Goal: Task Accomplishment & Management: Manage account settings

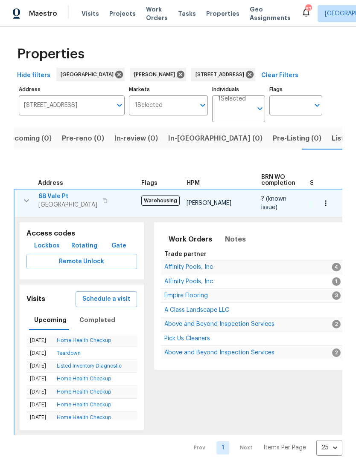
scroll to position [0, 185]
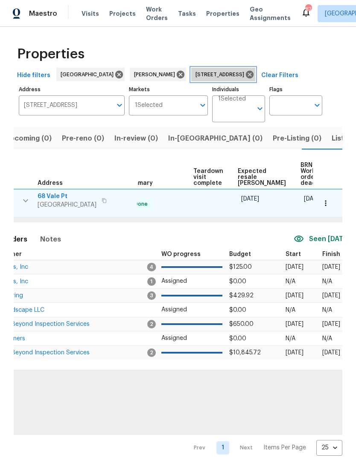
click at [246, 75] on icon at bounding box center [250, 75] width 8 height 8
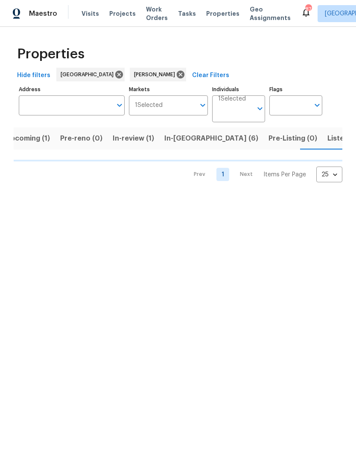
scroll to position [0, 14]
click at [185, 141] on span "In-reno (6)" at bounding box center [211, 139] width 94 height 12
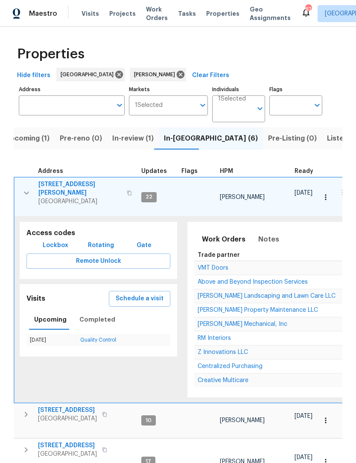
click at [21, 196] on button "button" at bounding box center [26, 193] width 17 height 26
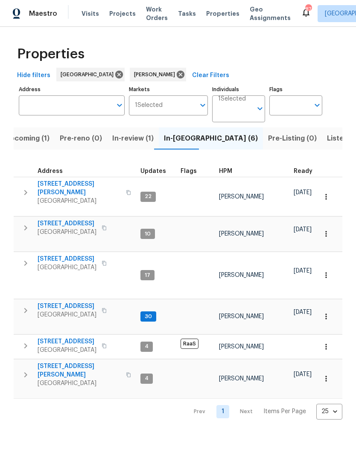
click at [24, 308] on icon "button" at bounding box center [25, 311] width 10 height 10
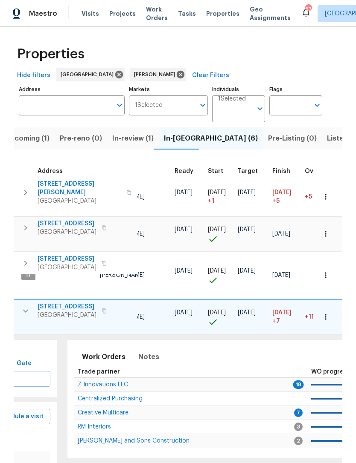
scroll to position [0, 122]
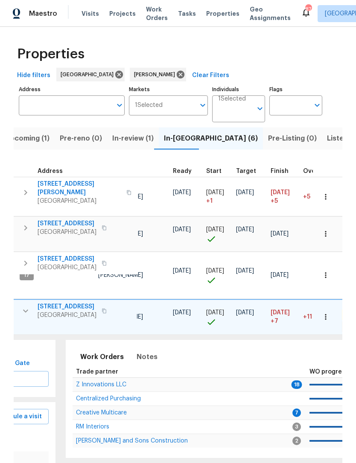
click at [114, 382] on span "Z Innovations LLC" at bounding box center [101, 385] width 50 height 6
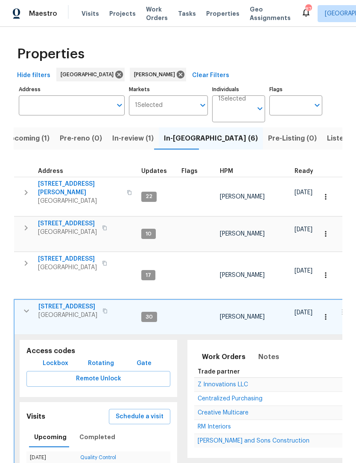
scroll to position [0, 0]
click at [20, 193] on button "button" at bounding box center [25, 193] width 17 height 26
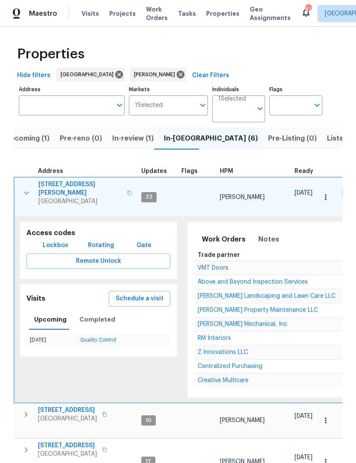
click at [237, 350] on span "Z Innovations LLC" at bounding box center [222, 353] width 50 height 6
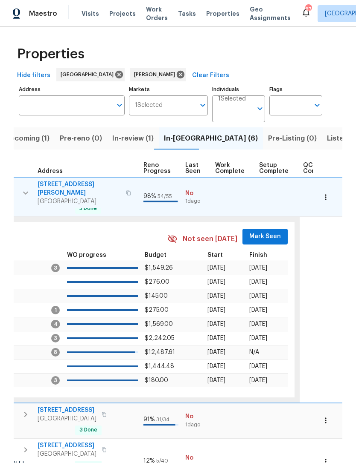
scroll to position [0, 386]
click at [267, 232] on span "Mark Seen" at bounding box center [265, 237] width 32 height 11
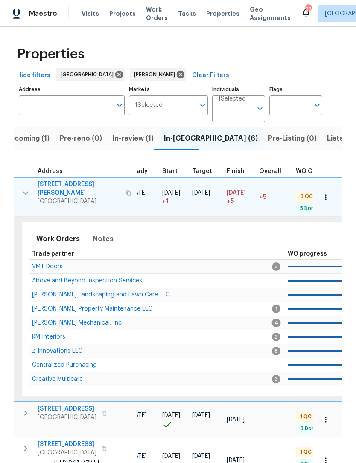
scroll to position [0, 153]
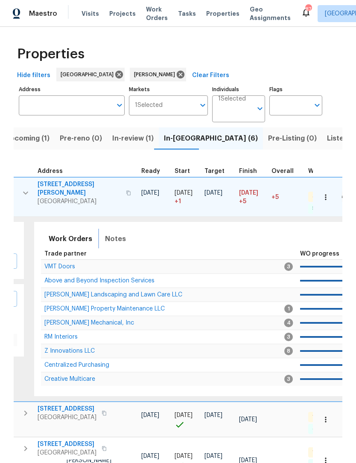
click at [112, 240] on span "Notes" at bounding box center [115, 239] width 21 height 12
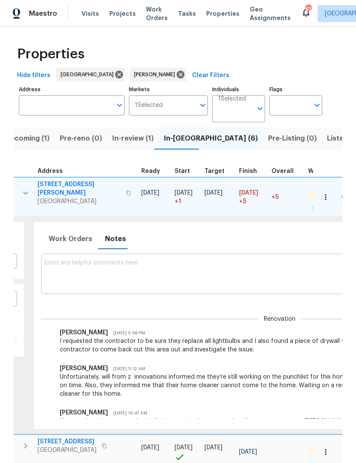
click at [167, 270] on textarea at bounding box center [279, 274] width 470 height 29
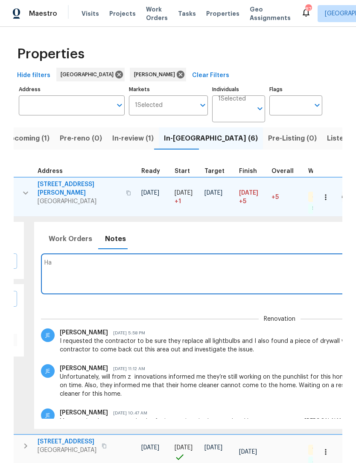
type textarea "H"
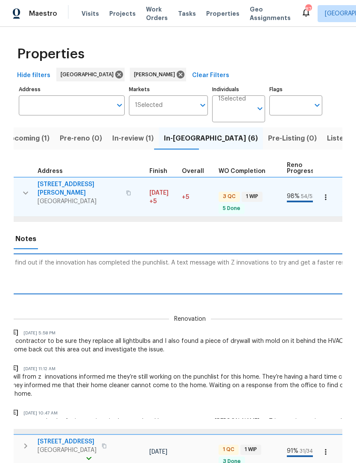
scroll to position [0, 242]
click at [41, 260] on textarea "Pending response to find out if the innovation has completed the punchlist. A t…" at bounding box center [190, 274] width 470 height 29
click at [66, 260] on textarea "Pending response to find out if Z innovation has completed the punchlist. A tex…" at bounding box center [190, 274] width 470 height 29
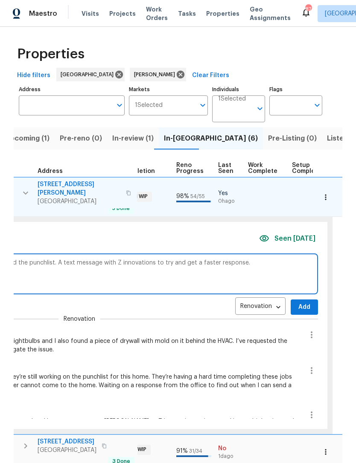
scroll to position [0, 355]
click at [56, 260] on textarea "Pending response to find out if Z innovations has completed the punchlist. A te…" at bounding box center [78, 274] width 470 height 29
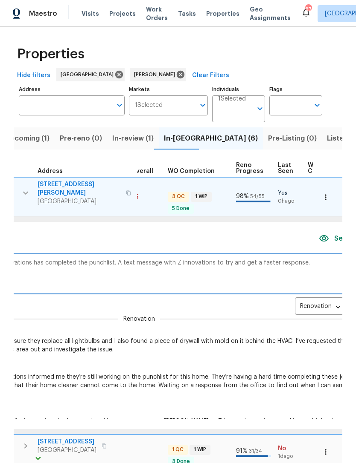
scroll to position [0, 295]
click at [134, 260] on textarea "Pending response to find out if Z innovations has completed the Punchlist. I me…" at bounding box center [137, 274] width 470 height 29
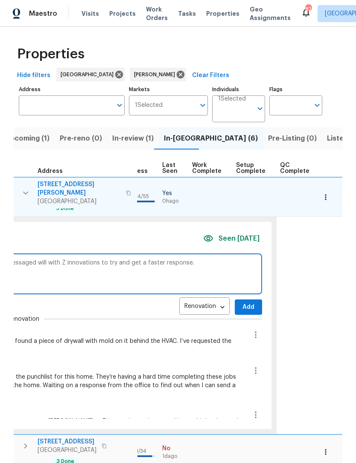
type textarea "Pending response to find out if Z innovations has completed the Punchlist. I me…"
click at [248, 306] on button "Add" at bounding box center [248, 308] width 27 height 16
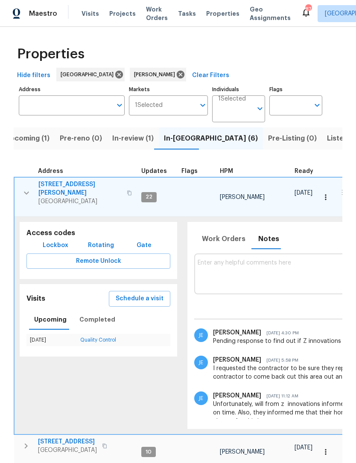
scroll to position [0, 0]
click at [27, 192] on icon "button" at bounding box center [26, 193] width 5 height 3
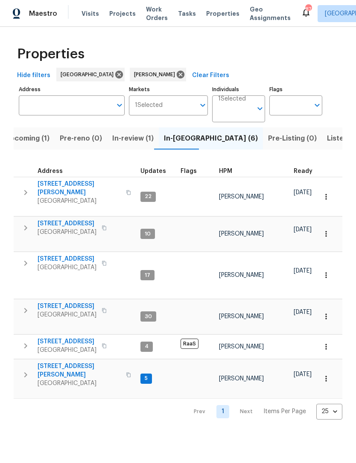
click at [32, 366] on button "button" at bounding box center [25, 375] width 17 height 26
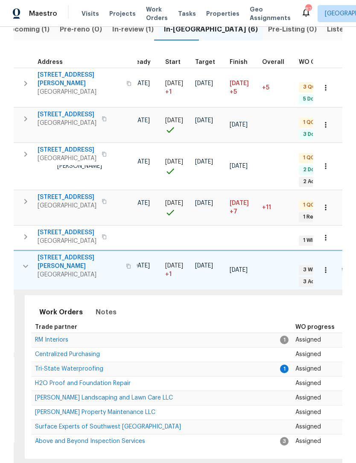
scroll to position [0, 162]
click at [59, 366] on span "Tri-State Waterproofing" at bounding box center [69, 369] width 68 height 6
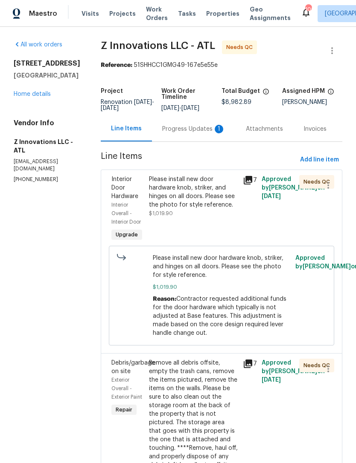
click at [185, 129] on div "Progress Updates 1" at bounding box center [193, 129] width 63 height 9
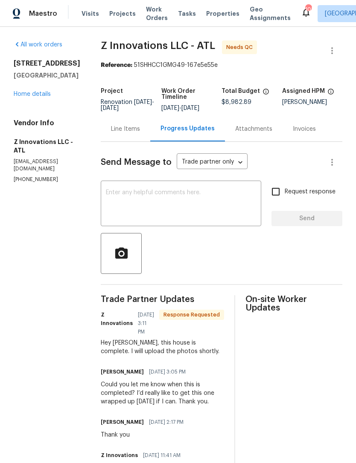
click at [193, 191] on textarea at bounding box center [181, 205] width 150 height 30
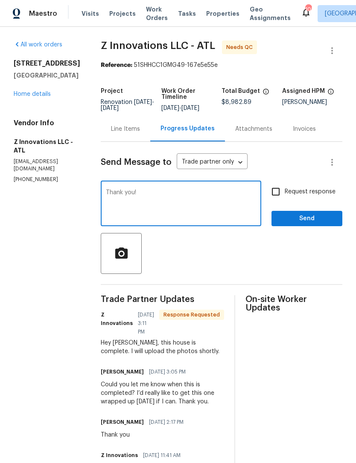
type textarea "Thank you!"
click at [298, 217] on span "Send" at bounding box center [306, 219] width 57 height 11
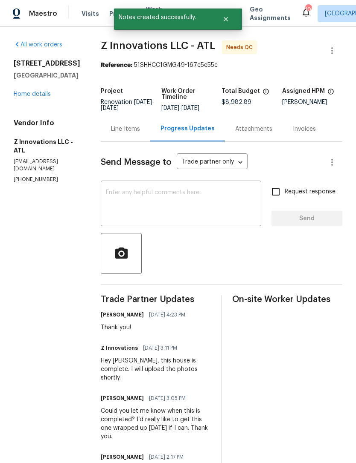
click at [34, 97] on link "Home details" at bounding box center [32, 94] width 37 height 6
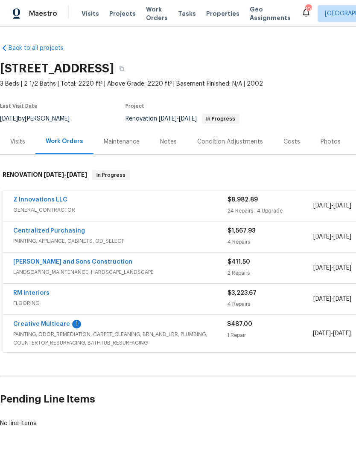
click at [46, 326] on link "Creative Multicare" at bounding box center [41, 324] width 57 height 6
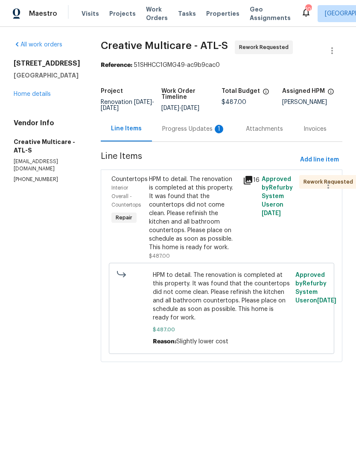
click at [197, 133] on div "Progress Updates 1" at bounding box center [193, 129] width 63 height 9
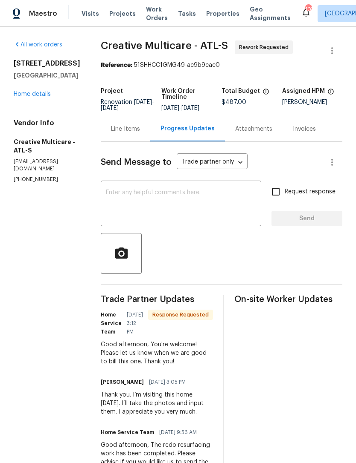
click at [191, 216] on textarea at bounding box center [181, 205] width 150 height 30
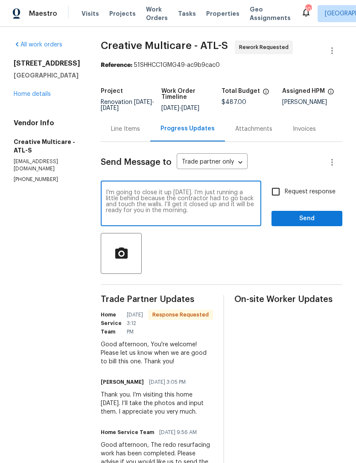
click at [182, 211] on textarea "I’m going to close it up today. I’m just running a little behind because the co…" at bounding box center [181, 205] width 150 height 30
type textarea "I’m going to close it up today. I’m just running a little behind because the co…"
click at [297, 224] on span "Send" at bounding box center [306, 219] width 57 height 11
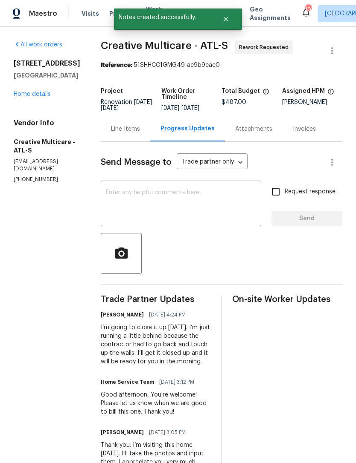
click at [41, 96] on link "Home details" at bounding box center [32, 94] width 37 height 6
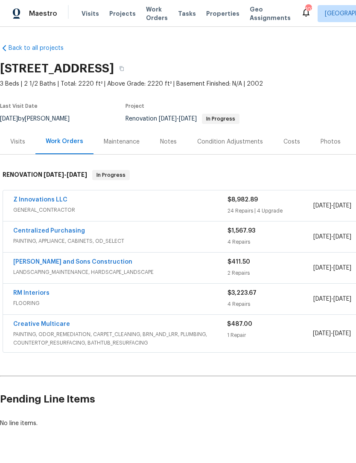
click at [48, 324] on link "Creative Multicare" at bounding box center [41, 324] width 57 height 6
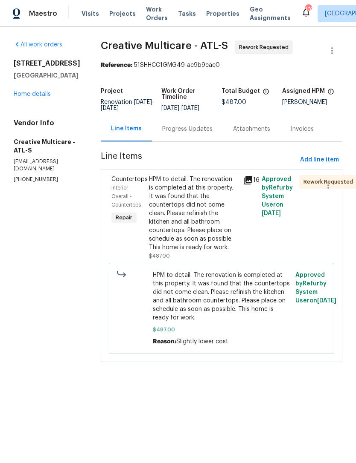
click at [225, 249] on div "HPM to detail. The renovation is completed at this property. It was found that …" at bounding box center [193, 213] width 89 height 77
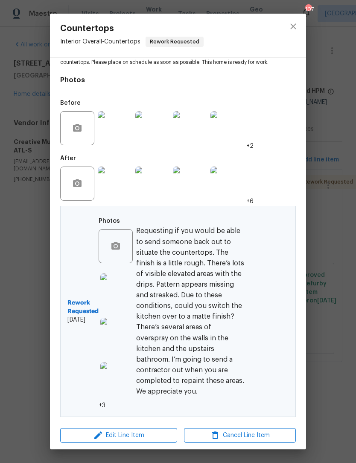
scroll to position [114, 0]
click at [150, 438] on span "Edit Line Item" at bounding box center [119, 436] width 112 height 11
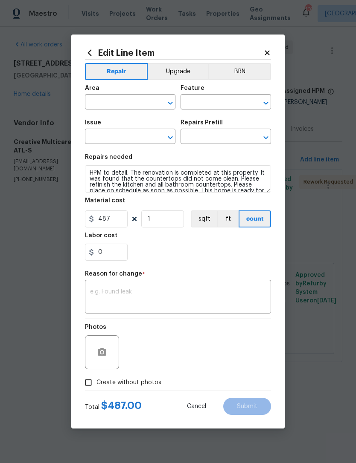
type input "Interior Overall"
type input "Countertops"
type input "Add a Task $1.00"
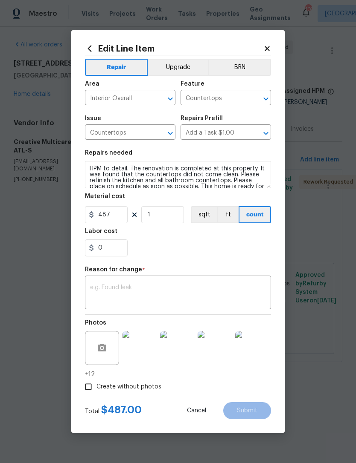
click at [311, 298] on body "Maestro Visits Projects Work Orders Tasks Properties Geo Assignments 107 Atlant…" at bounding box center [178, 193] width 356 height 386
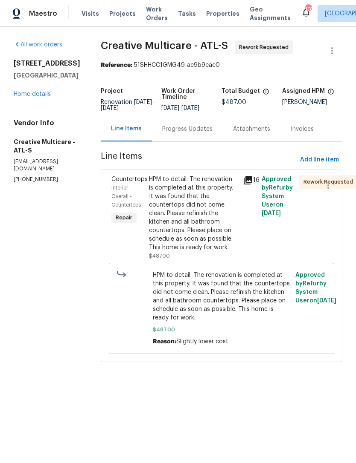
click at [29, 96] on link "Home details" at bounding box center [32, 94] width 37 height 6
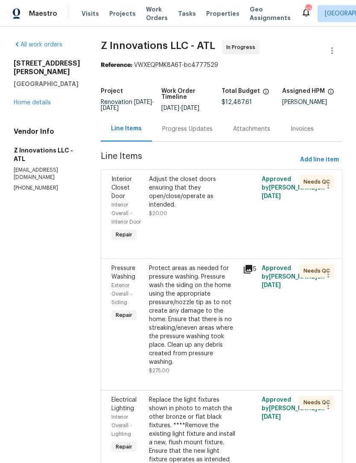
click at [188, 131] on div "Progress Updates" at bounding box center [187, 129] width 50 height 9
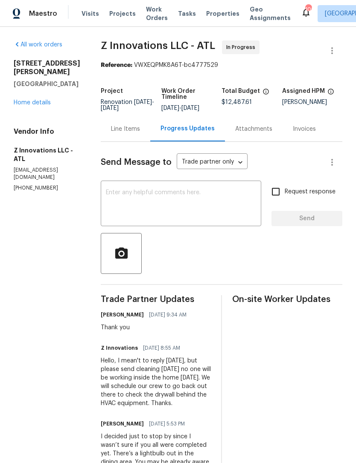
click at [46, 101] on link "Home details" at bounding box center [32, 103] width 37 height 6
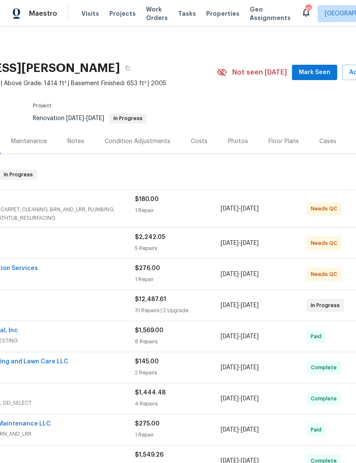
scroll to position [0, 93]
click at [321, 72] on span "Mark Seen" at bounding box center [314, 72] width 32 height 11
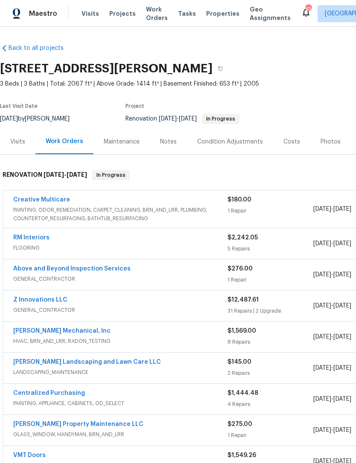
scroll to position [0, 0]
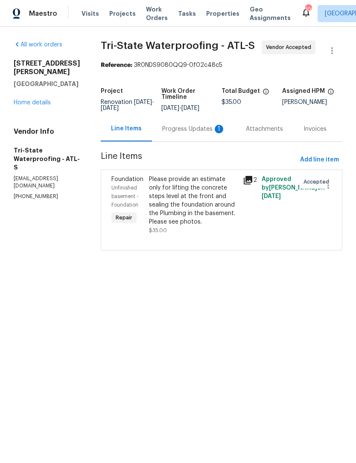
click at [190, 131] on div "Progress Updates 1" at bounding box center [193, 129] width 63 height 9
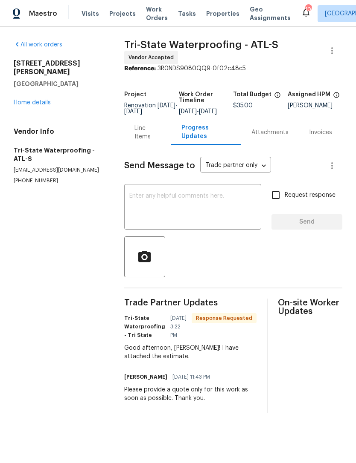
click at [218, 206] on textarea at bounding box center [192, 208] width 127 height 30
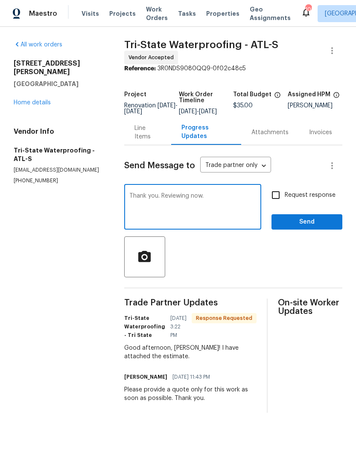
type textarea "Thank you. Reviewing now."
click at [295, 228] on span "Send" at bounding box center [306, 222] width 57 height 11
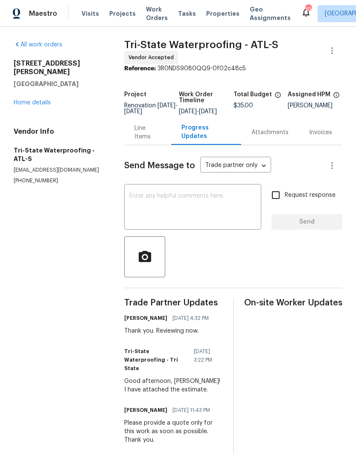
click at [32, 100] on link "Home details" at bounding box center [32, 103] width 37 height 6
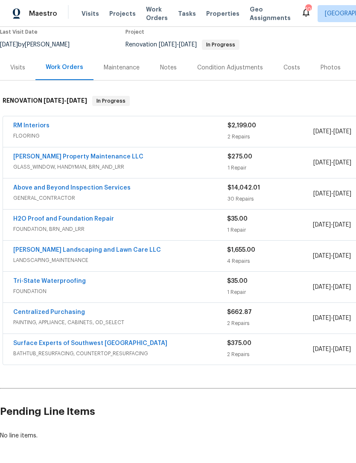
scroll to position [75, 0]
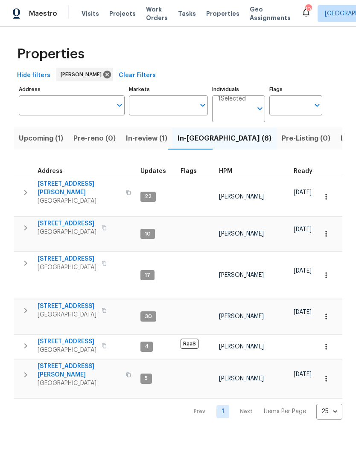
click at [31, 187] on button "button" at bounding box center [25, 193] width 17 height 26
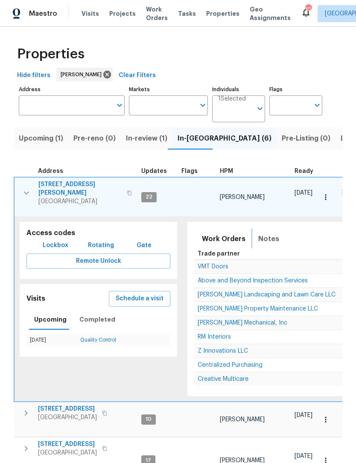
click at [268, 233] on span "Notes" at bounding box center [268, 239] width 21 height 12
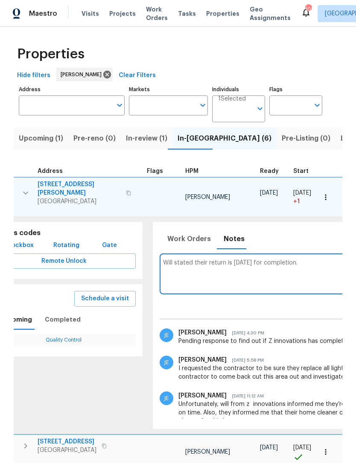
scroll to position [0, 94]
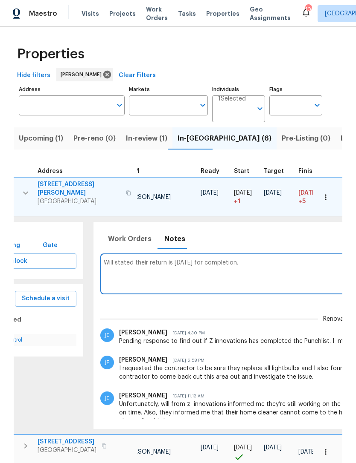
click at [261, 260] on textarea "Will stated their return is tomorrow for completion." at bounding box center [339, 274] width 470 height 29
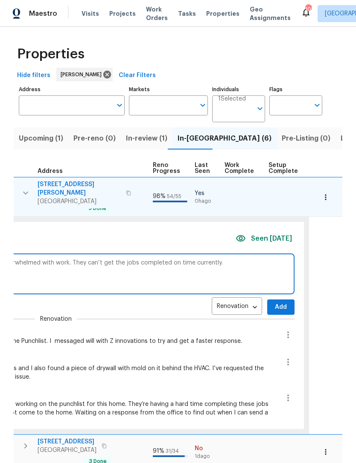
scroll to position [0, 379]
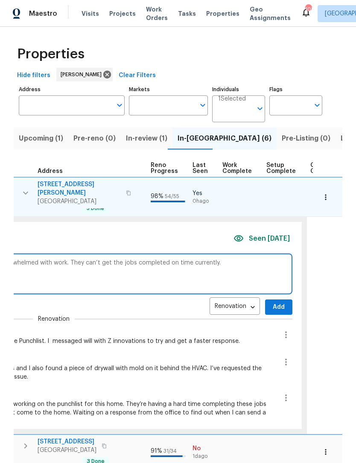
type textarea "Will stated their return is tomorrow for completion. Z innovations is overwhelm…"
click at [273, 302] on span "Add" at bounding box center [279, 307] width 14 height 11
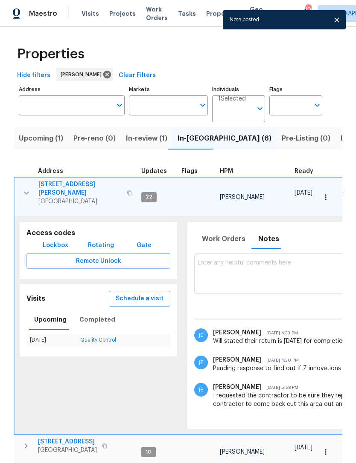
scroll to position [0, 0]
click at [23, 192] on icon "button" at bounding box center [26, 193] width 10 height 10
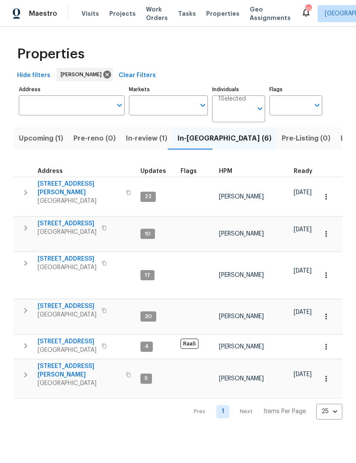
click at [330, 370] on button "button" at bounding box center [325, 379] width 19 height 19
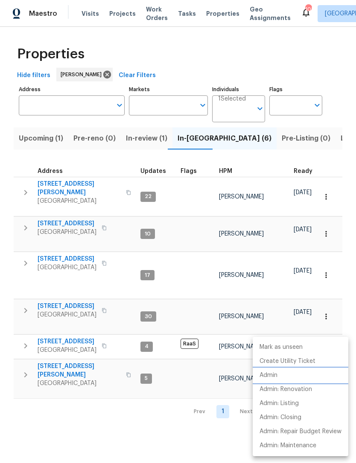
click at [295, 374] on li "Admin" at bounding box center [300, 376] width 96 height 14
click at [30, 364] on div at bounding box center [178, 231] width 356 height 463
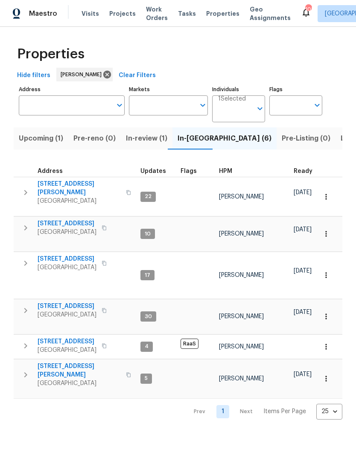
click at [327, 378] on button "button" at bounding box center [325, 379] width 19 height 19
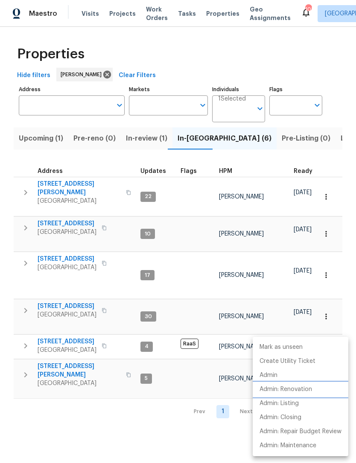
click at [310, 387] on p "Admin: Renovation" at bounding box center [285, 389] width 52 height 9
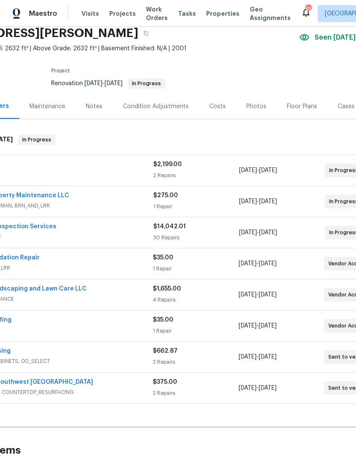
scroll to position [14, 11]
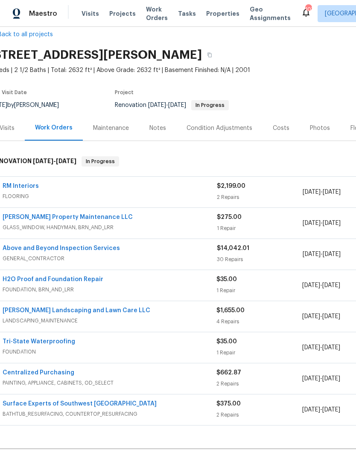
click at [46, 342] on link "Tri-State Waterproofing" at bounding box center [39, 342] width 72 height 6
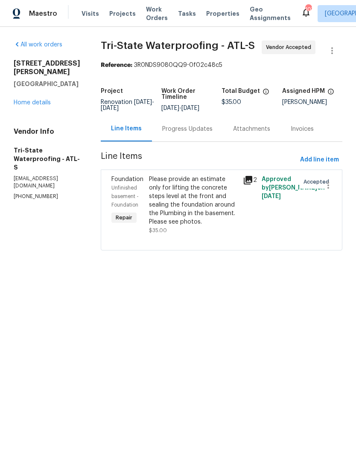
click at [202, 211] on div "Please provide an estimate only for lifting the concrete steps level at the fro…" at bounding box center [193, 200] width 89 height 51
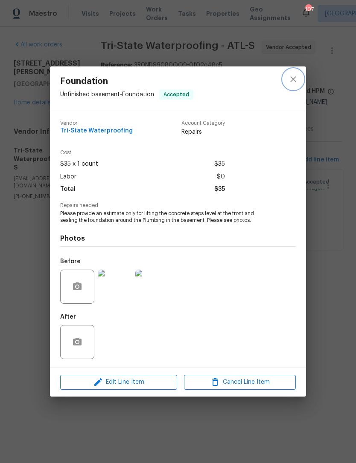
click at [298, 73] on button "close" at bounding box center [293, 79] width 20 height 20
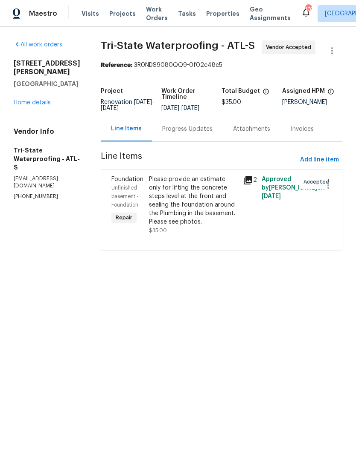
click at [197, 129] on div "Progress Updates" at bounding box center [187, 129] width 50 height 9
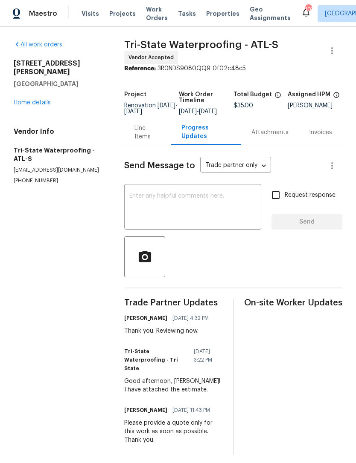
click at [194, 211] on textarea at bounding box center [192, 208] width 127 height 30
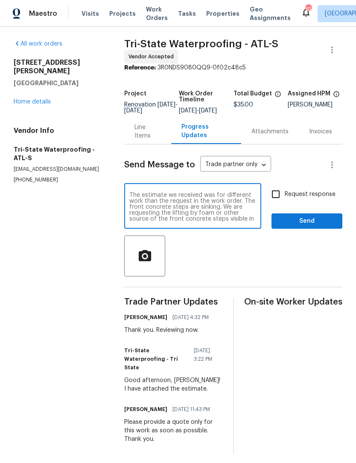
click at [223, 203] on textarea "The estimate we received was for different work than the request in the work or…" at bounding box center [192, 207] width 127 height 30
click at [155, 222] on textarea "The estimate we received was different work than the request in the work order.…" at bounding box center [192, 207] width 127 height 30
click at [224, 222] on textarea "The estimate we received was different work than the request in the work order.…" at bounding box center [192, 207] width 127 height 30
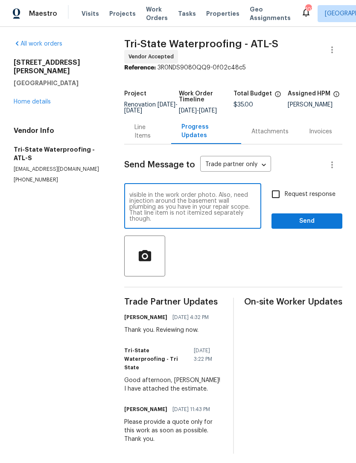
type textarea "The estimate we received was different work than the request in the work order.…"
click at [277, 195] on input "Request response" at bounding box center [275, 194] width 18 height 18
checkbox input "true"
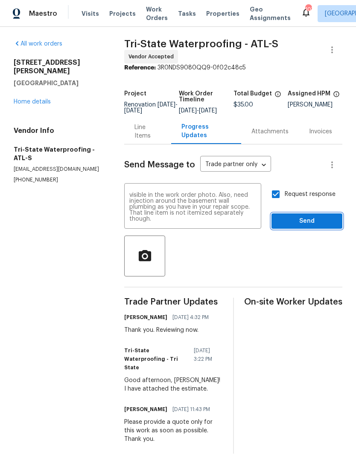
click at [303, 227] on span "Send" at bounding box center [306, 221] width 57 height 11
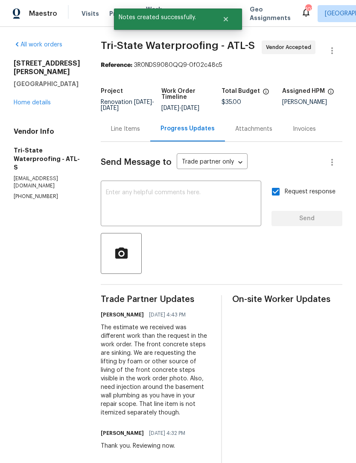
scroll to position [0, 0]
click at [43, 100] on link "Home details" at bounding box center [32, 103] width 37 height 6
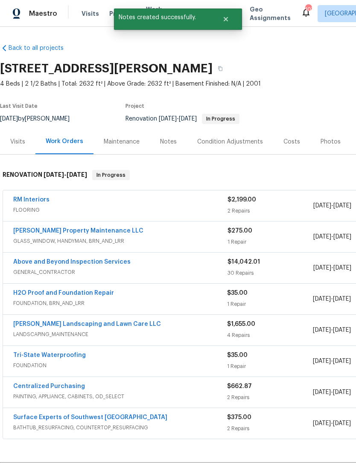
click at [172, 141] on div "Notes" at bounding box center [168, 142] width 17 height 9
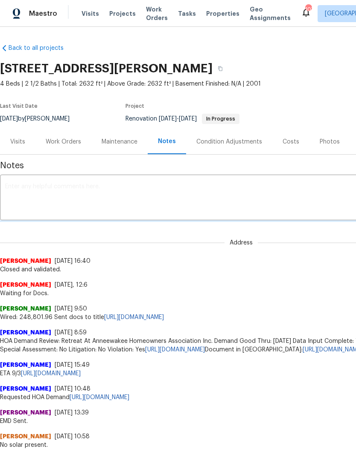
click at [130, 197] on textarea at bounding box center [241, 199] width 472 height 30
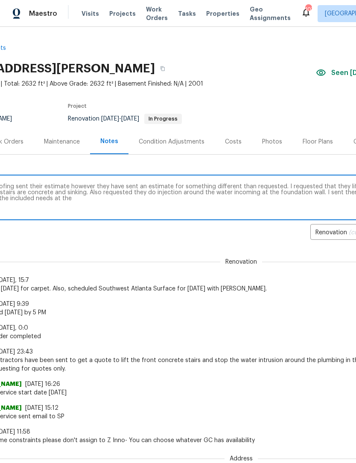
scroll to position [0, 58]
click at [76, 191] on textarea "Tri-state waterproofing sent their estimate however they have sent an estimate …" at bounding box center [184, 199] width 472 height 30
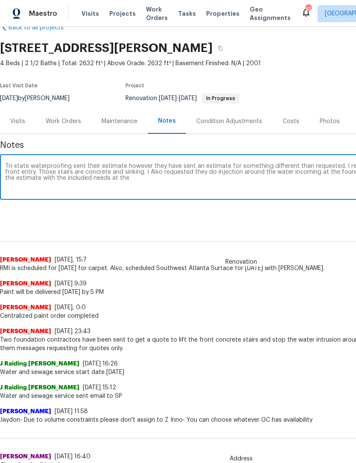
scroll to position [20, 0]
click at [117, 180] on textarea "Tri-state waterproofing sent their estimate however they have sent an estimate …" at bounding box center [241, 179] width 472 height 30
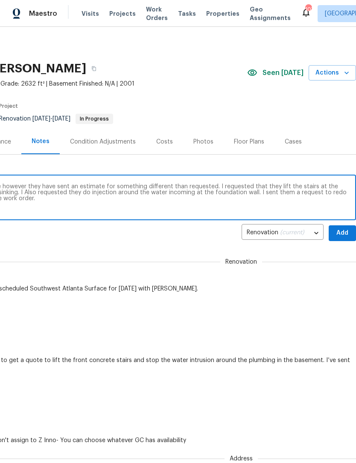
scroll to position [-1, 139]
type textarea "Tri-state waterproofing sent their estimate however they have sent an estimate …"
click at [257, 258] on span "Renovation" at bounding box center [241, 262] width 42 height 9
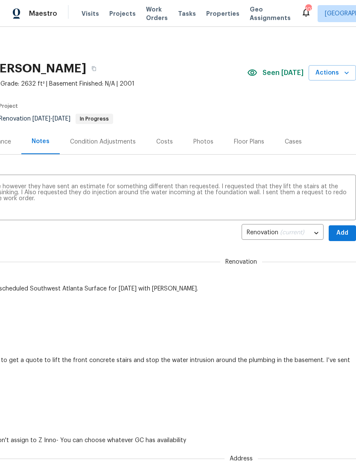
scroll to position [0, 126]
click at [345, 231] on span "Add" at bounding box center [342, 233] width 14 height 11
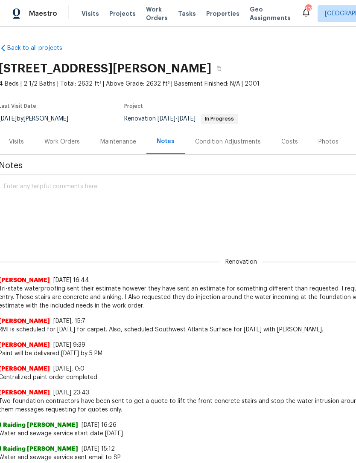
scroll to position [0, 2]
click at [63, 138] on div "Work Orders" at bounding box center [61, 142] width 35 height 9
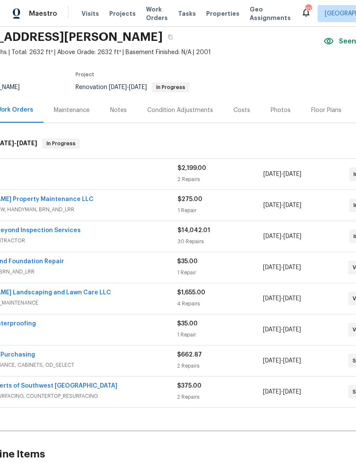
scroll to position [9, 13]
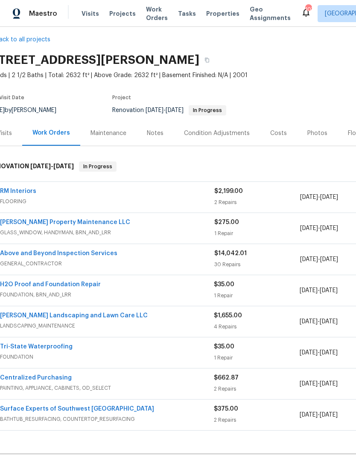
click at [78, 287] on link "H2O Proof and Foundation Repair" at bounding box center [50, 285] width 101 height 6
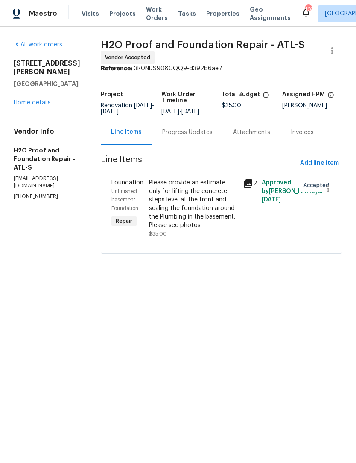
click at [168, 137] on div "Progress Updates" at bounding box center [187, 132] width 71 height 25
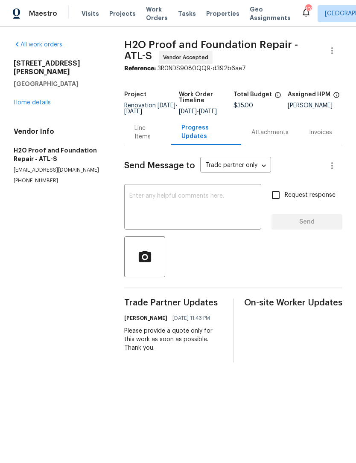
click at [209, 201] on textarea at bounding box center [192, 208] width 127 height 30
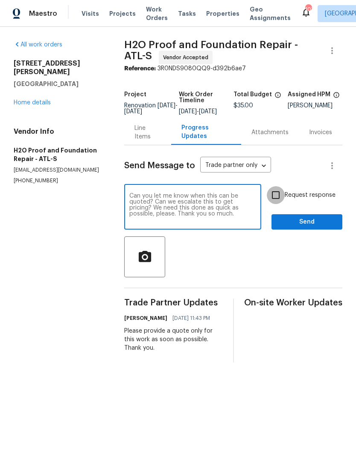
type textarea "Can you let me know when this can be quoted? Can we escalate this to get pricin…"
click at [275, 203] on input "Request response" at bounding box center [275, 195] width 18 height 18
checkbox input "true"
click at [298, 226] on span "Send" at bounding box center [306, 222] width 57 height 11
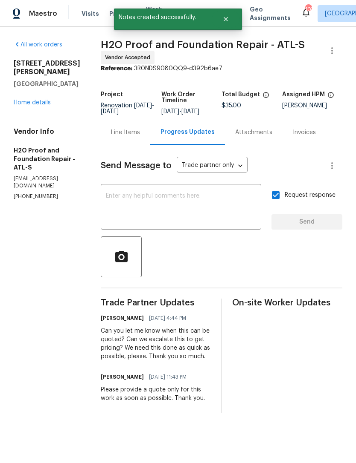
click at [39, 105] on link "Home details" at bounding box center [32, 103] width 37 height 6
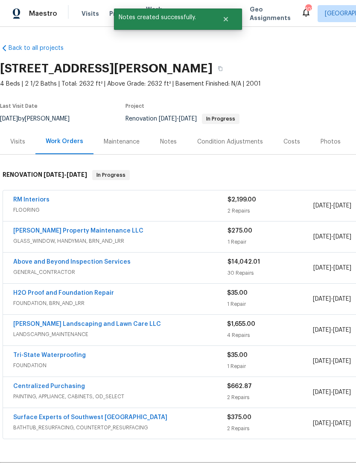
click at [159, 148] on div "Notes" at bounding box center [168, 141] width 37 height 25
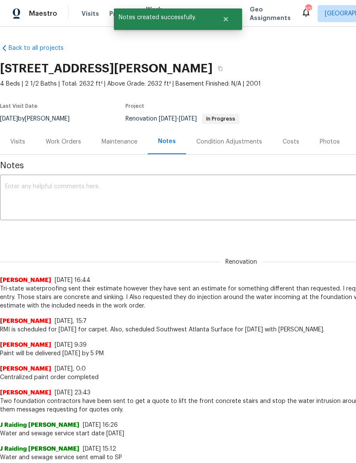
click at [122, 200] on textarea at bounding box center [241, 199] width 472 height 30
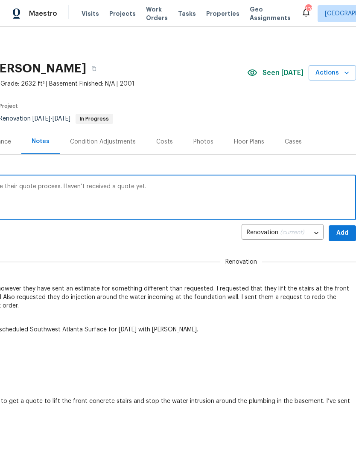
scroll to position [0, 126]
type textarea "I sent a note to H2O requesting to escalate their quote process. Haven’t receiv…"
click at [343, 232] on span "Add" at bounding box center [342, 233] width 14 height 11
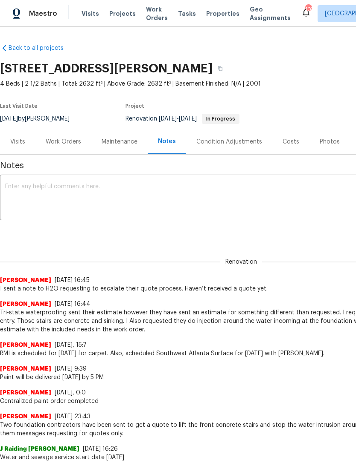
scroll to position [0, 0]
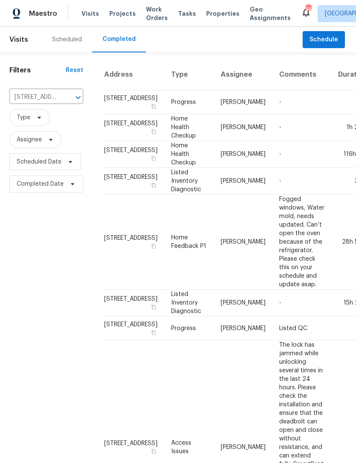
scroll to position [0, 1]
click at [64, 39] on div "Scheduled" at bounding box center [67, 39] width 30 height 9
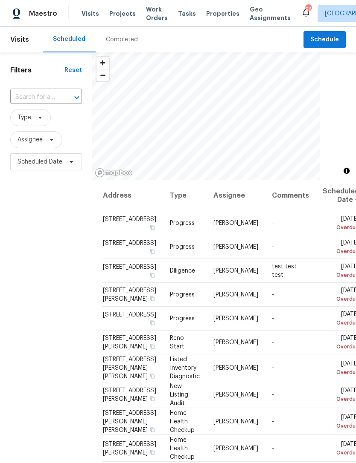
click at [43, 95] on input "text" at bounding box center [34, 97] width 48 height 13
type input "68 vale"
click at [52, 117] on li "[STREET_ADDRESS]" at bounding box center [45, 117] width 71 height 14
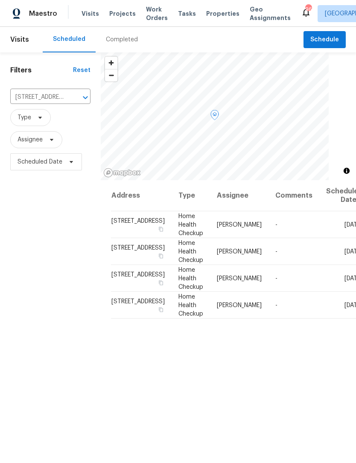
click at [0, 0] on icon at bounding box center [0, 0] width 0 height 0
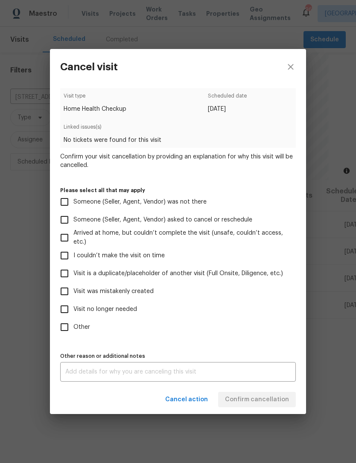
click at [70, 312] on input "Visit no longer needed" at bounding box center [64, 310] width 18 height 18
checkbox input "true"
click at [192, 375] on textarea at bounding box center [177, 372] width 225 height 6
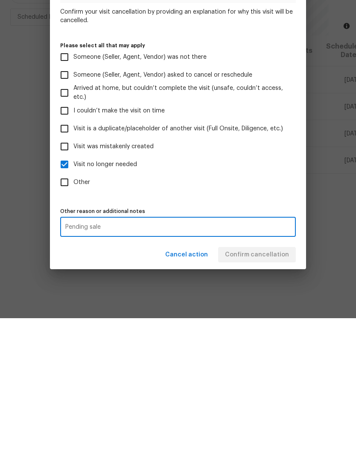
type textarea "Pending sale"
click at [259, 319] on label "Other" at bounding box center [171, 328] width 233 height 18
click at [73, 319] on input "Other" at bounding box center [64, 328] width 18 height 18
checkbox input "true"
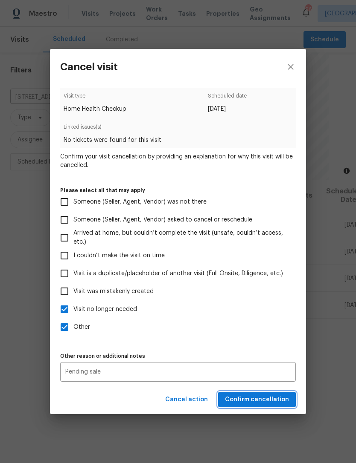
click at [270, 404] on span "Confirm cancellation" at bounding box center [257, 400] width 64 height 11
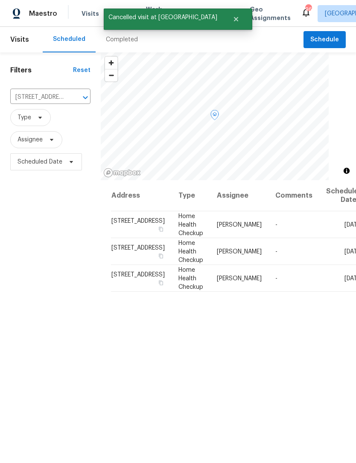
click at [0, 0] on icon at bounding box center [0, 0] width 0 height 0
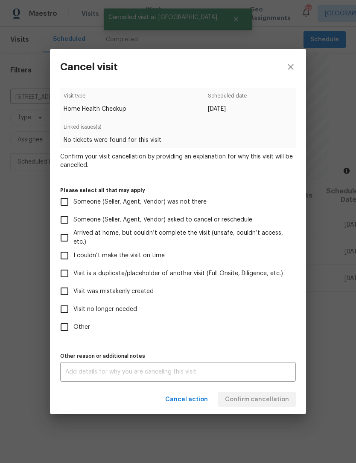
click at [66, 308] on input "Visit no longer needed" at bounding box center [64, 310] width 18 height 18
checkbox input "true"
click at [185, 371] on textarea at bounding box center [177, 372] width 225 height 6
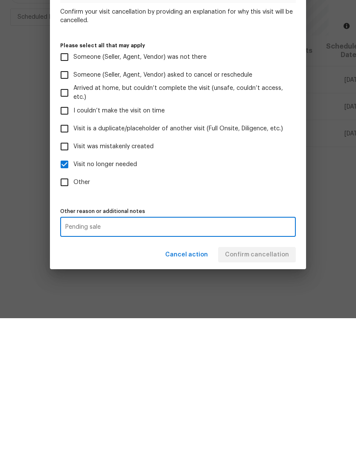
type textarea "Pending sale"
click at [258, 319] on label "Other" at bounding box center [171, 328] width 233 height 18
click at [73, 319] on input "Other" at bounding box center [64, 328] width 18 height 18
checkbox input "true"
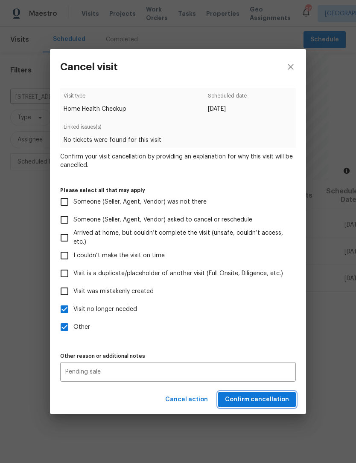
click at [269, 404] on span "Confirm cancellation" at bounding box center [257, 400] width 64 height 11
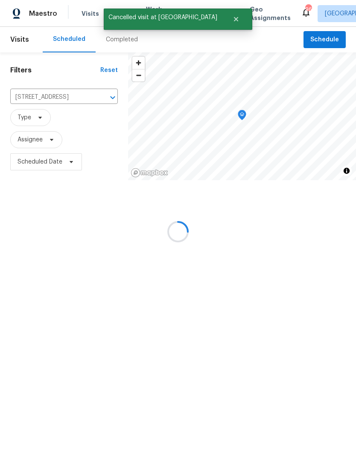
scroll to position [0, 0]
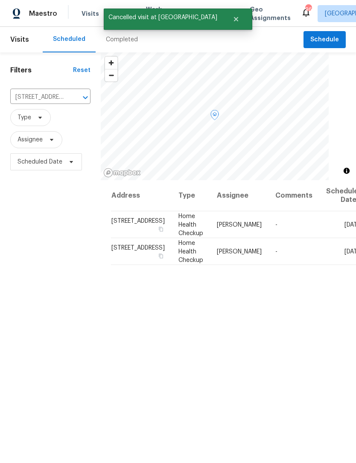
click at [0, 0] on icon at bounding box center [0, 0] width 0 height 0
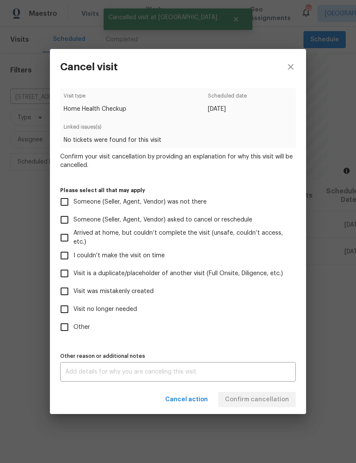
click at [69, 313] on input "Visit no longer needed" at bounding box center [64, 310] width 18 height 18
checkbox input "true"
click at [120, 371] on textarea at bounding box center [177, 372] width 225 height 6
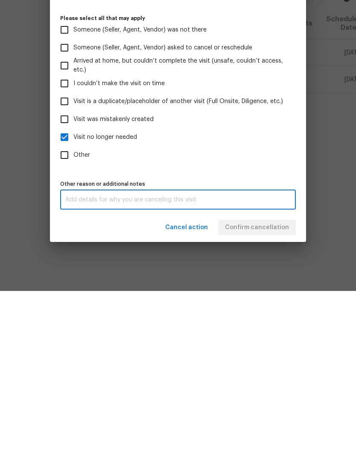
scroll to position [27, 0]
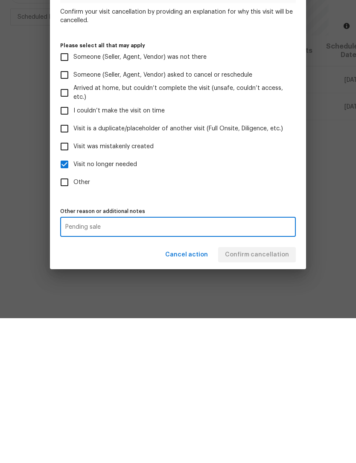
type textarea "Pending sale"
click at [246, 319] on label "Other" at bounding box center [171, 328] width 233 height 18
click at [73, 319] on input "Other" at bounding box center [64, 328] width 18 height 18
checkbox input "true"
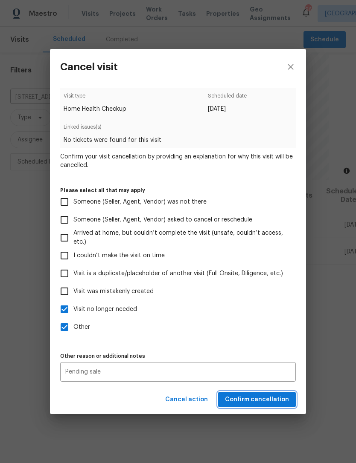
click at [274, 404] on span "Confirm cancellation" at bounding box center [257, 400] width 64 height 11
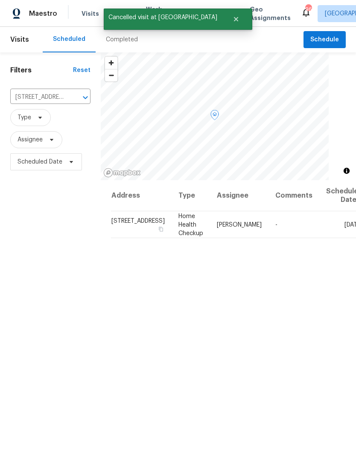
click at [0, 0] on icon at bounding box center [0, 0] width 0 height 0
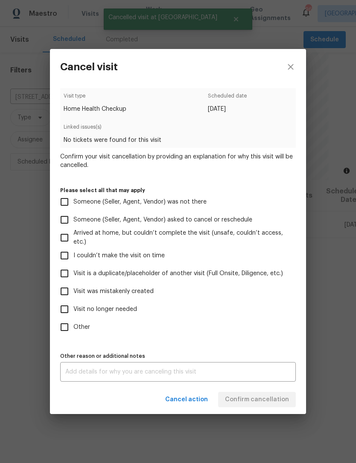
click at [78, 310] on span "Visit no longer needed" at bounding box center [105, 309] width 64 height 9
click at [73, 310] on input "Visit no longer needed" at bounding box center [64, 310] width 18 height 18
click at [63, 312] on input "Visit no longer needed" at bounding box center [64, 310] width 18 height 18
click at [65, 313] on input "Visit no longer needed" at bounding box center [64, 310] width 18 height 18
checkbox input "true"
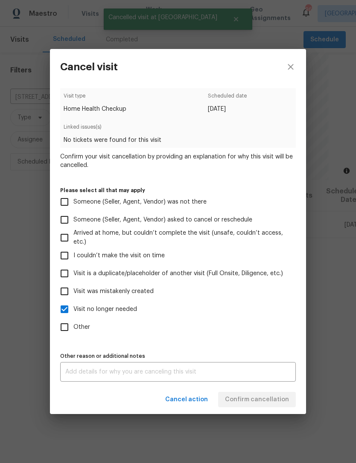
click at [124, 374] on textarea at bounding box center [177, 372] width 225 height 6
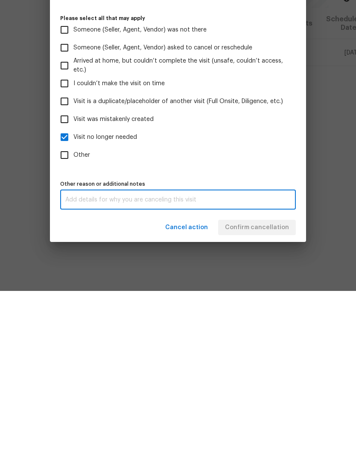
scroll to position [27, 0]
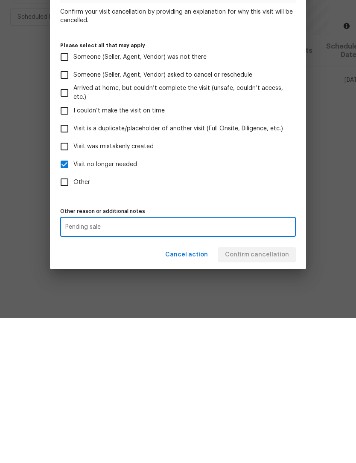
type textarea "Pending sale"
click at [238, 319] on label "Other" at bounding box center [171, 328] width 233 height 18
click at [73, 319] on input "Other" at bounding box center [64, 328] width 18 height 18
checkbox input "true"
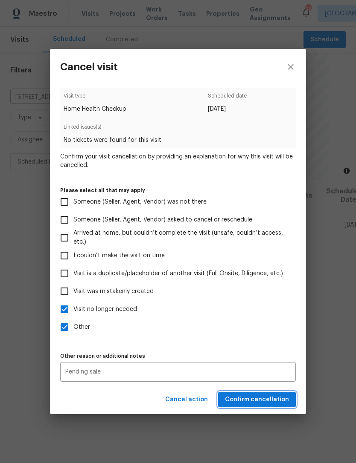
click at [272, 399] on span "Confirm cancellation" at bounding box center [257, 400] width 64 height 11
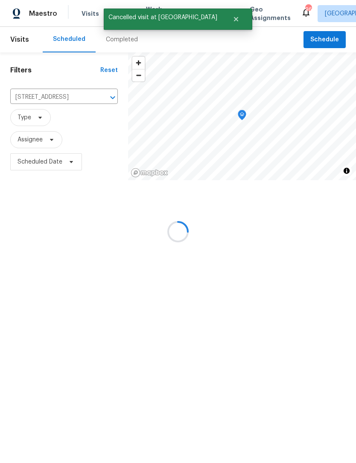
scroll to position [0, 0]
